Goal: Information Seeking & Learning: Learn about a topic

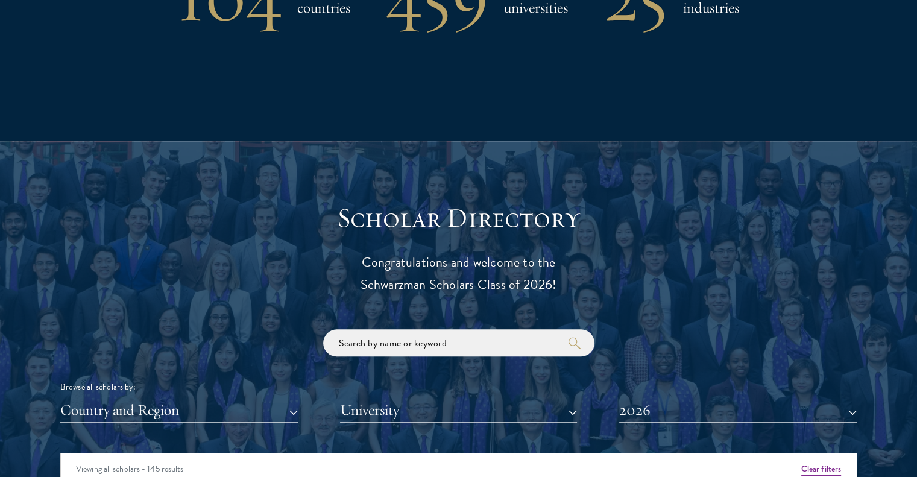
scroll to position [1478, 0]
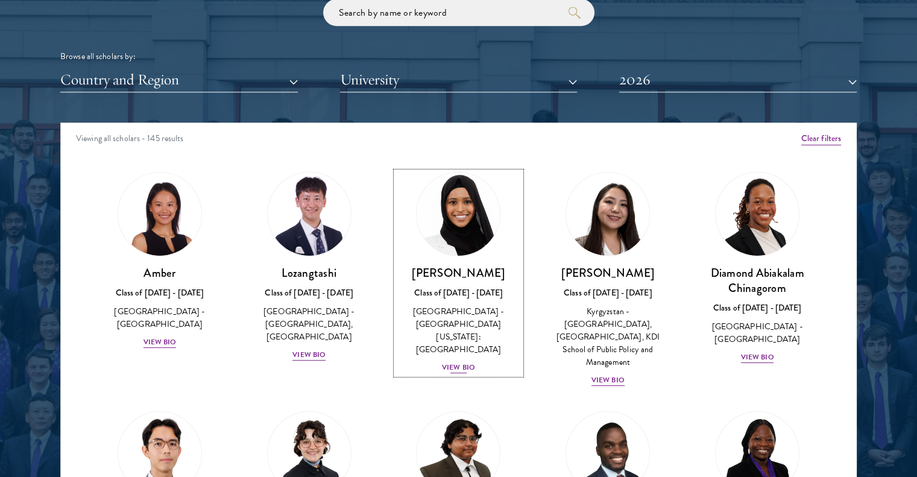
click at [456, 334] on div "[PERSON_NAME] Class of [DATE] - [DATE] [GEOGRAPHIC_DATA] - [GEOGRAPHIC_DATA][US…" at bounding box center [458, 319] width 125 height 109
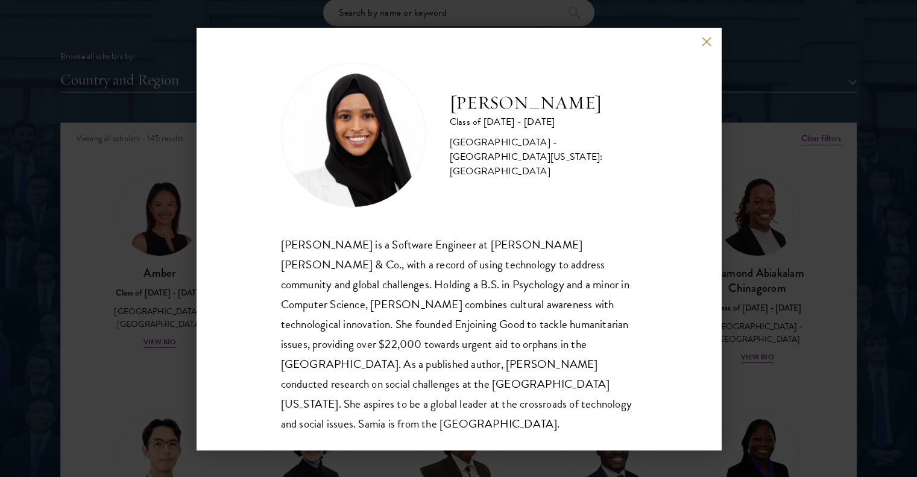
scroll to position [1, 0]
click at [793, 206] on div "[PERSON_NAME] Class of [DATE] - [DATE] [GEOGRAPHIC_DATA] - [GEOGRAPHIC_DATA][US…" at bounding box center [458, 238] width 917 height 477
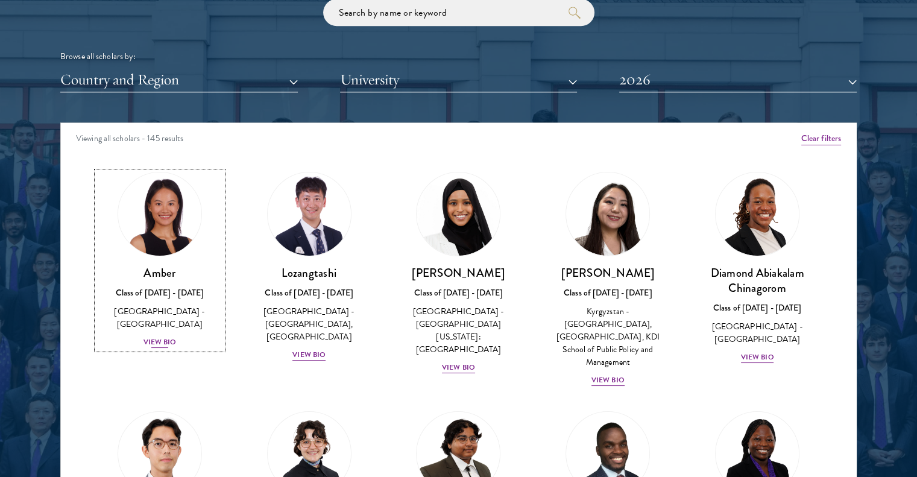
click at [162, 336] on div "View Bio" at bounding box center [159, 341] width 33 height 11
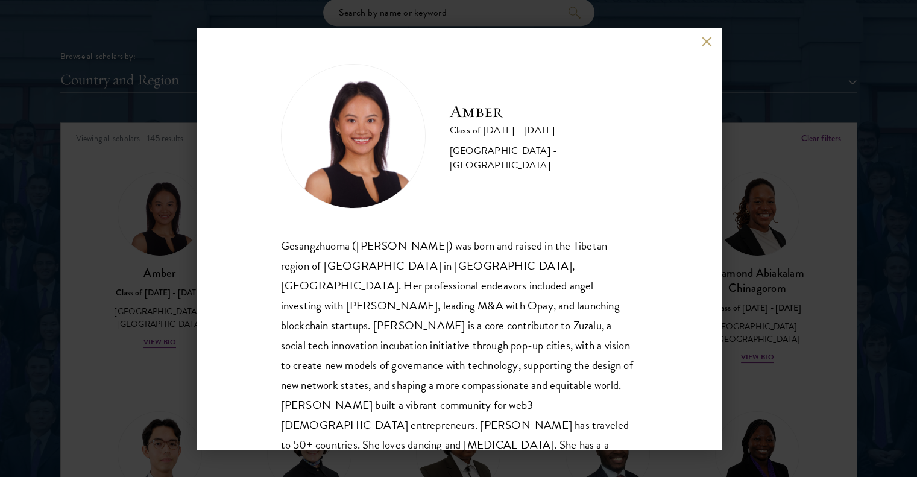
click at [704, 34] on div "Amber Class of [DATE] - [DATE] [GEOGRAPHIC_DATA] - [GEOGRAPHIC_DATA] Gesangzhuo…" at bounding box center [458, 239] width 524 height 422
click at [703, 40] on button at bounding box center [706, 42] width 10 height 10
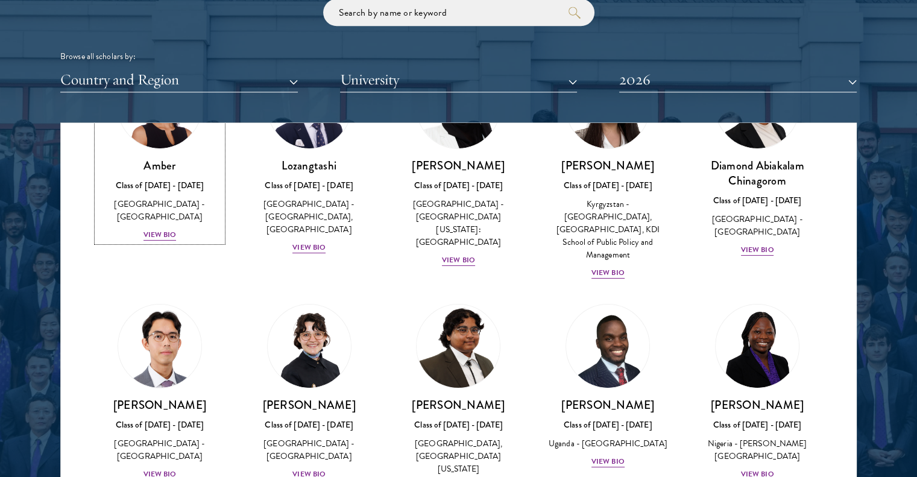
scroll to position [176, 0]
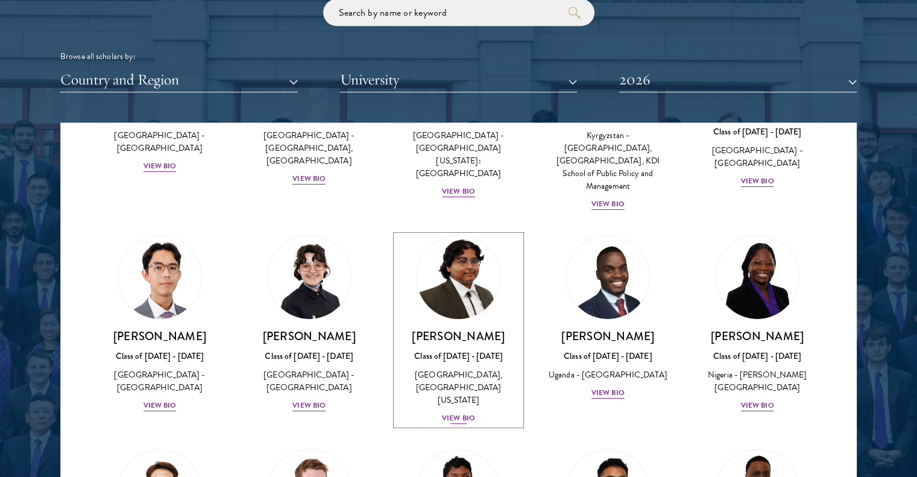
click at [458, 412] on div "View Bio" at bounding box center [458, 417] width 33 height 11
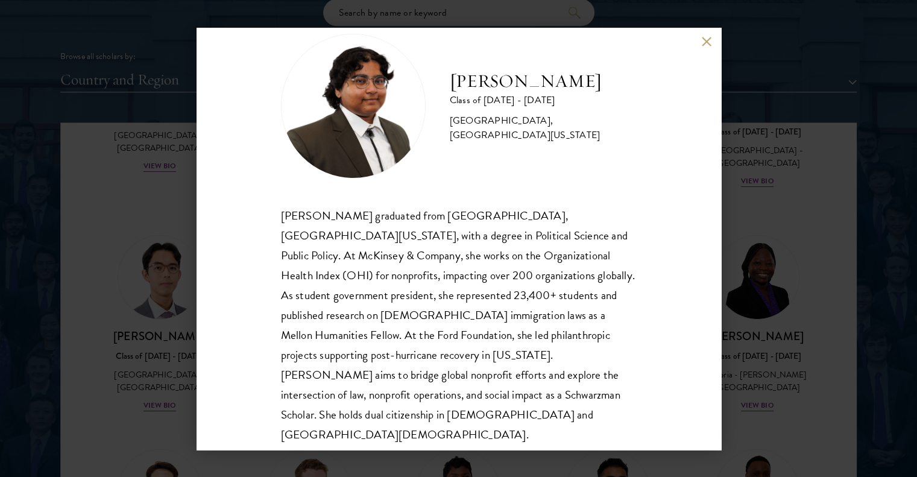
scroll to position [41, 0]
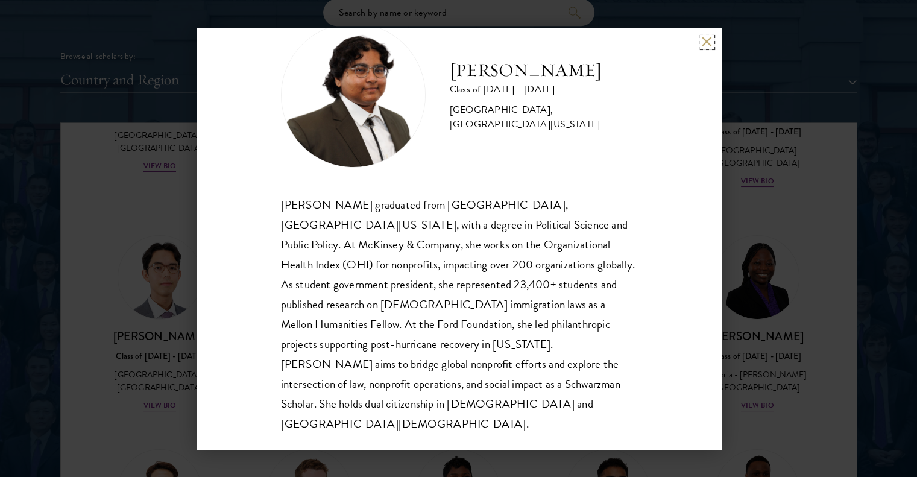
click at [704, 43] on button at bounding box center [706, 42] width 10 height 10
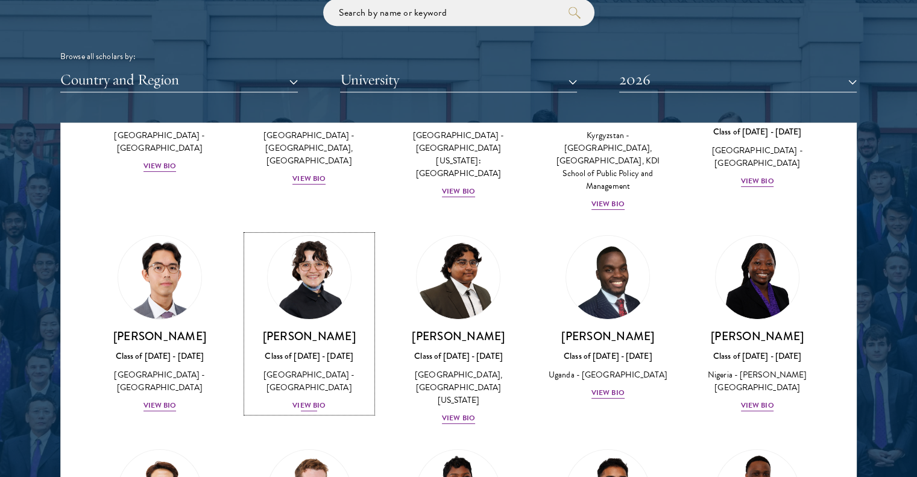
click at [282, 393] on div "[PERSON_NAME] Class of [DATE] - [DATE] [GEOGRAPHIC_DATA] - [GEOGRAPHIC_DATA] Vi…" at bounding box center [308, 370] width 125 height 84
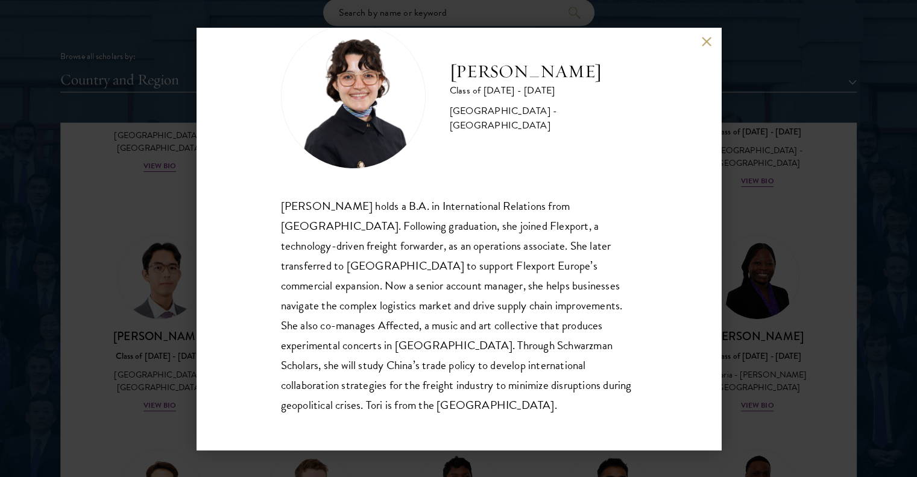
scroll to position [40, 0]
click at [704, 41] on button at bounding box center [706, 42] width 10 height 10
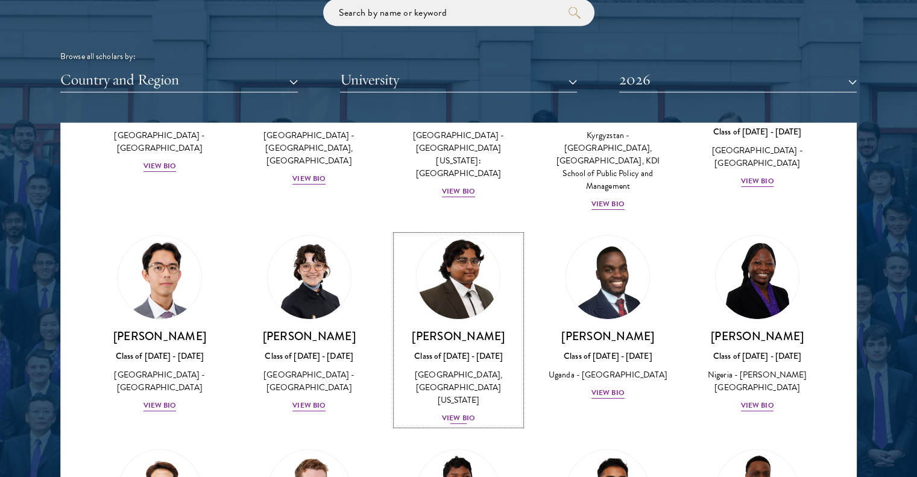
click at [448, 412] on div "View Bio" at bounding box center [458, 417] width 33 height 11
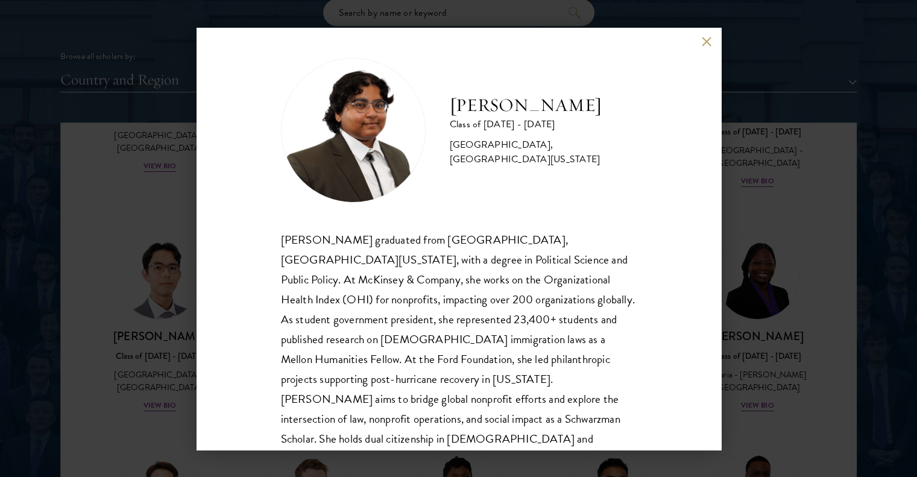
scroll to position [5, 0]
click at [701, 40] on button at bounding box center [706, 42] width 10 height 10
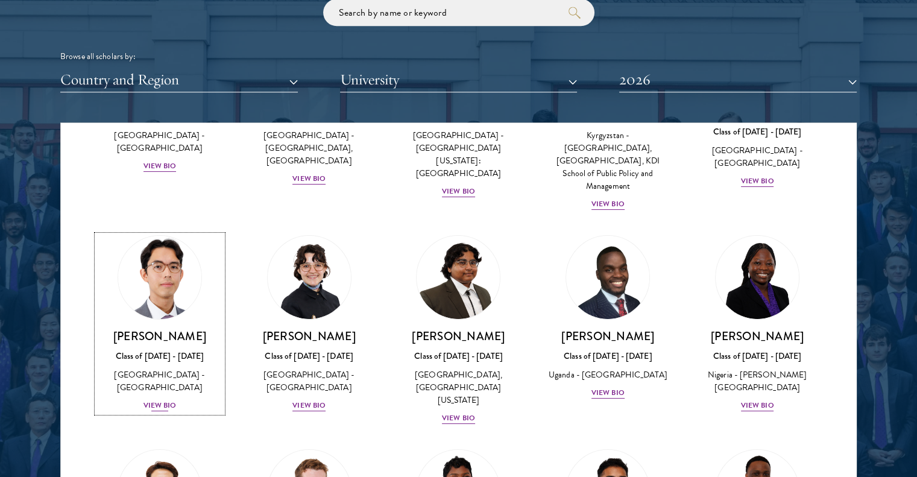
click at [159, 384] on div "[PERSON_NAME] Class of [DATE] - [DATE] [GEOGRAPHIC_DATA] - [GEOGRAPHIC_DATA] [G…" at bounding box center [159, 370] width 125 height 84
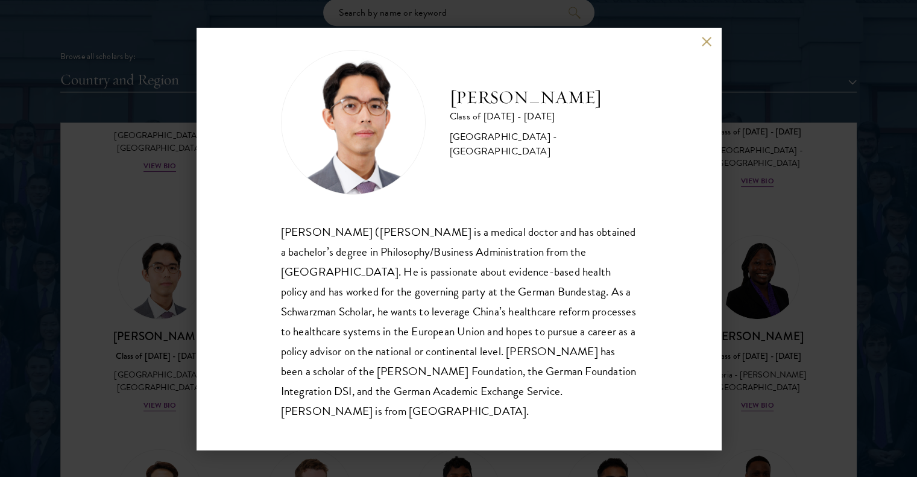
scroll to position [14, 0]
click at [706, 49] on div "[PERSON_NAME] Class of [DATE] - [DATE] [GEOGRAPHIC_DATA] - [GEOGRAPHIC_DATA] [P…" at bounding box center [458, 239] width 524 height 422
